Goal: Transaction & Acquisition: Subscribe to service/newsletter

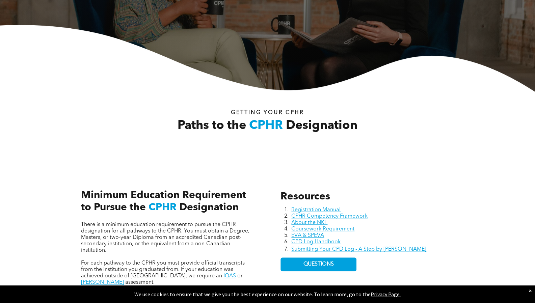
scroll to position [144, 0]
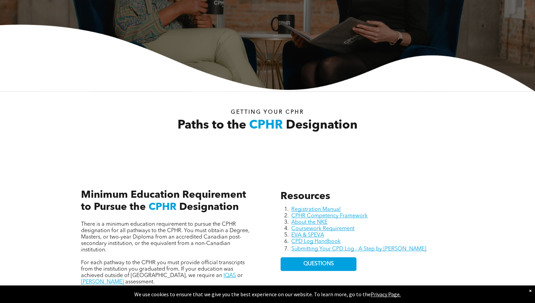
click at [257, 164] on div "Resources Registration Manual CPHR Competency Framework About the NKE Coursewor…" at bounding box center [267, 249] width 405 height 181
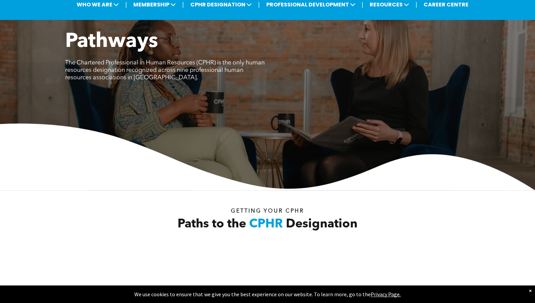
scroll to position [0, 0]
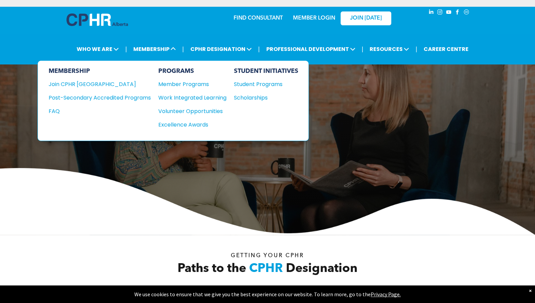
click at [92, 84] on div "Join CPHR [GEOGRAPHIC_DATA]" at bounding box center [95, 84] width 92 height 8
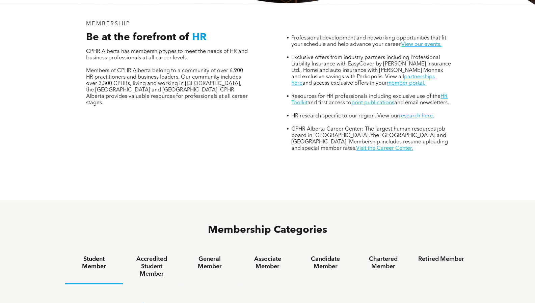
scroll to position [281, 0]
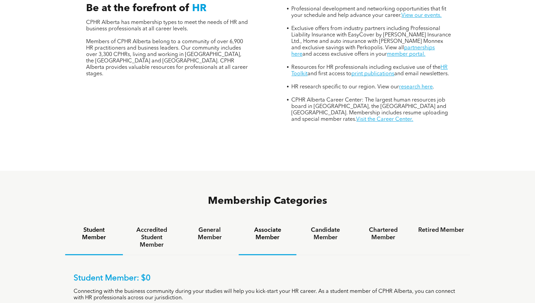
click at [272, 227] on h4 "Associate Member" at bounding box center [268, 234] width 46 height 15
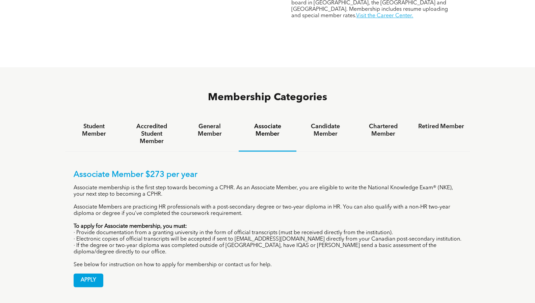
scroll to position [388, 0]
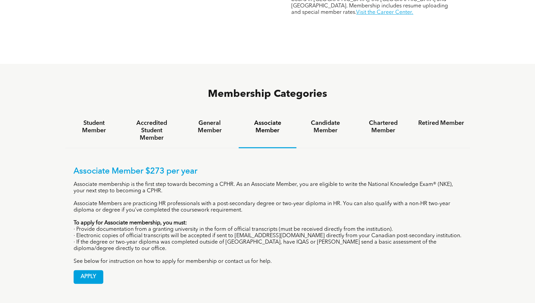
click at [88, 271] on span "APPLY" at bounding box center [88, 277] width 29 height 13
